Goal: Entertainment & Leisure: Consume media (video, audio)

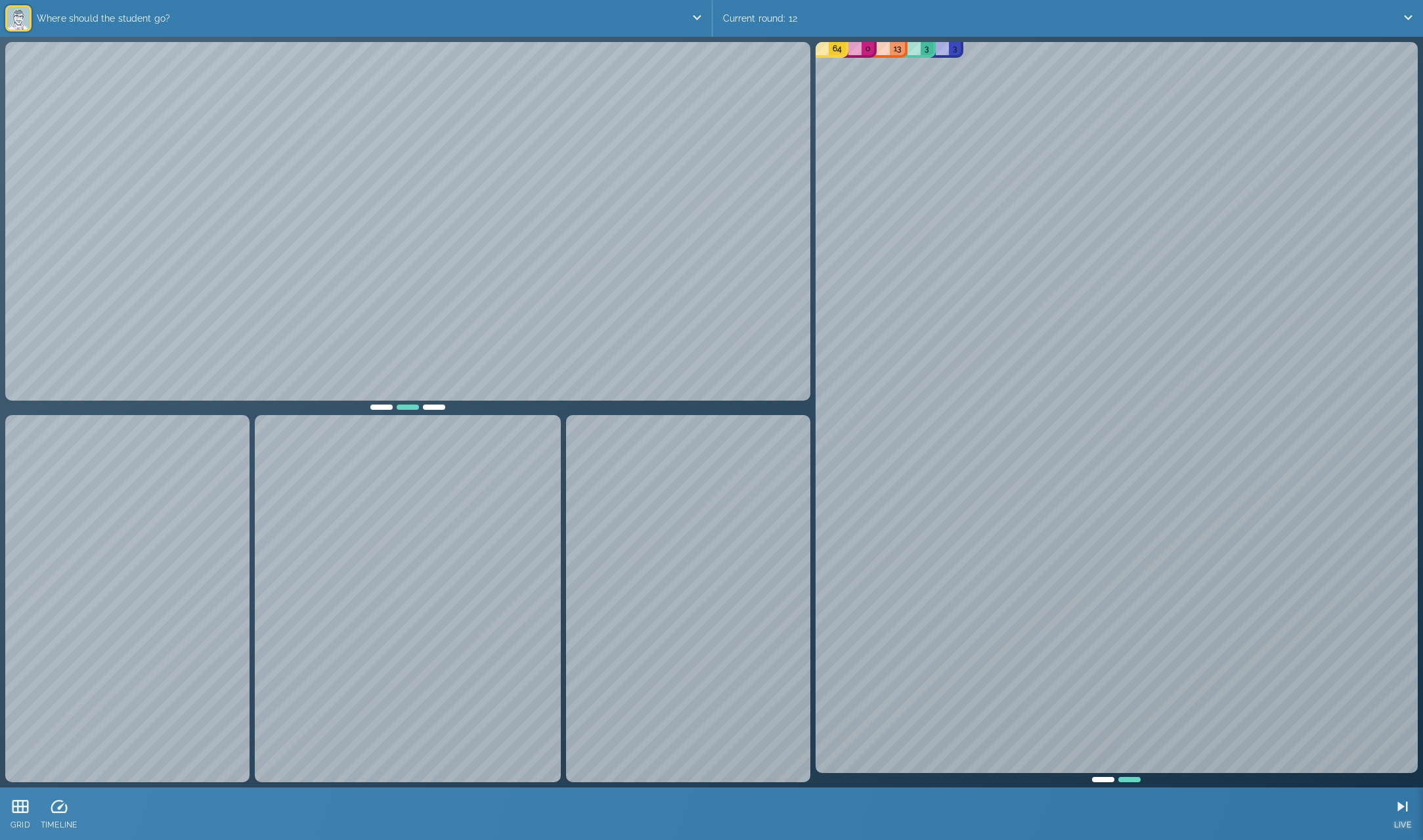
click at [1399, 807] on icon at bounding box center [1403, 806] width 10 height 10
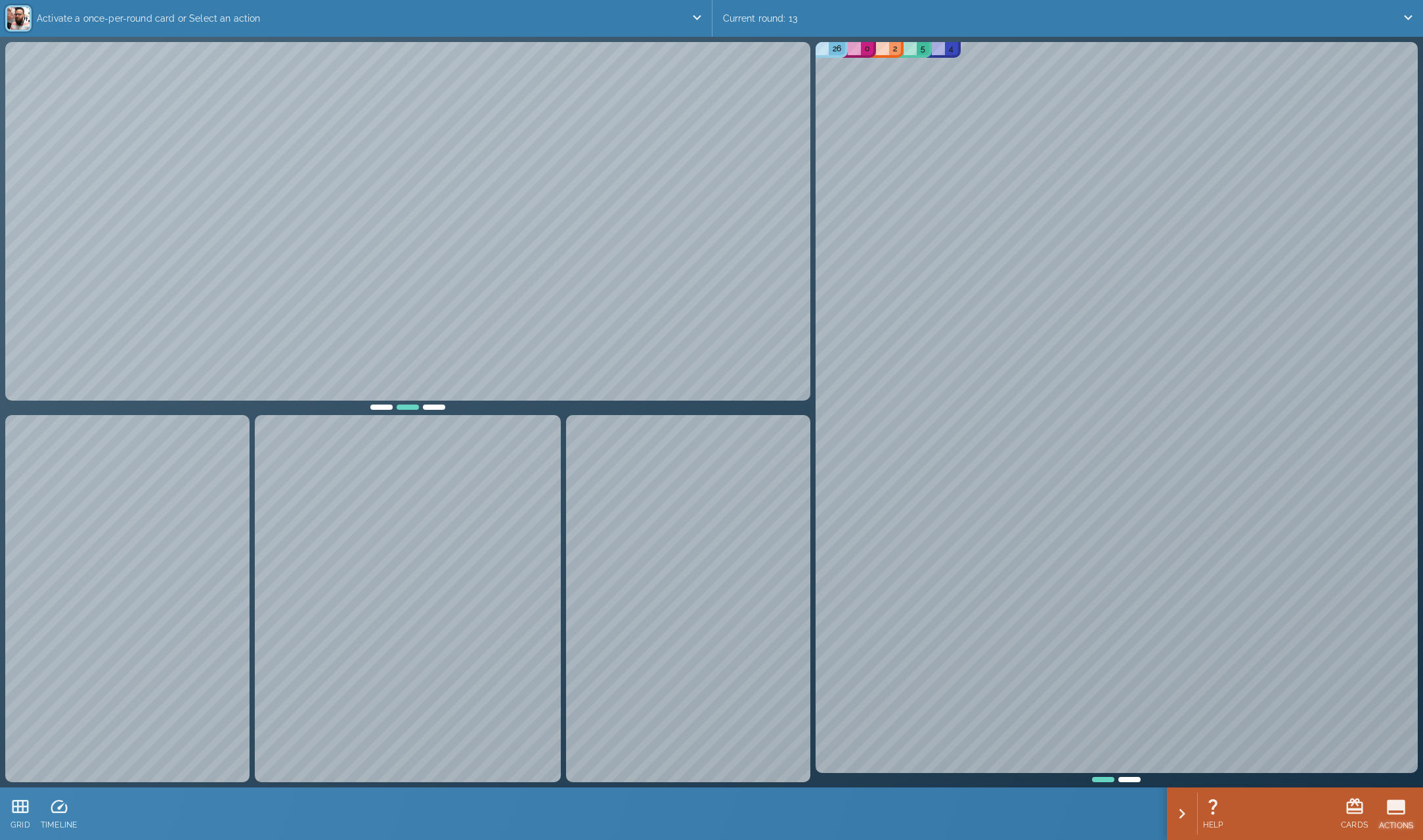
click at [1394, 810] on icon at bounding box center [1396, 806] width 20 height 20
click at [1398, 804] on icon at bounding box center [1396, 806] width 19 height 15
click at [1402, 812] on icon at bounding box center [1403, 806] width 15 height 15
click at [1392, 812] on icon at bounding box center [1395, 806] width 20 height 20
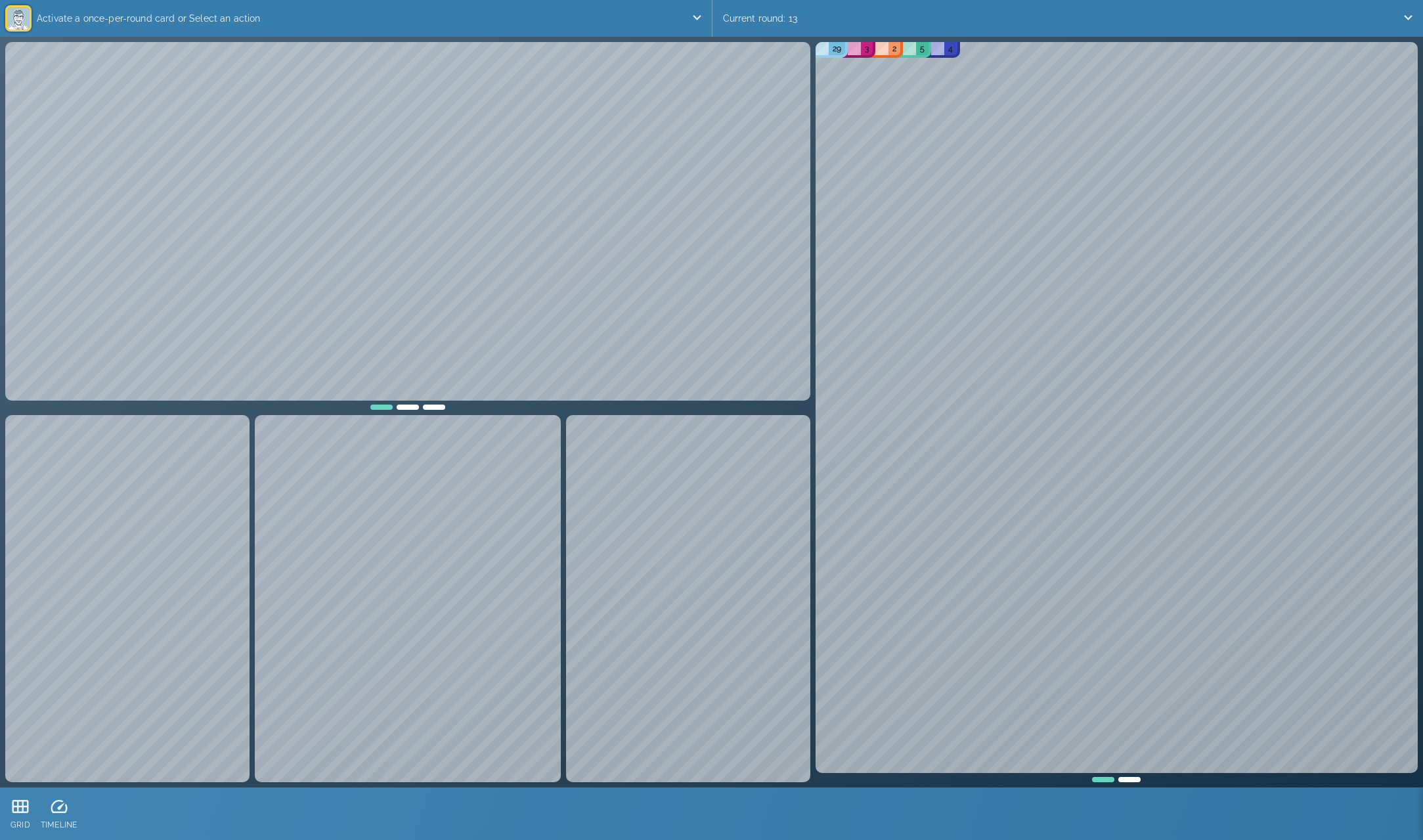
click at [1127, 779] on div at bounding box center [1129, 777] width 26 height 9
click at [1106, 779] on div at bounding box center [1103, 777] width 26 height 9
